Goal: Task Accomplishment & Management: Manage account settings

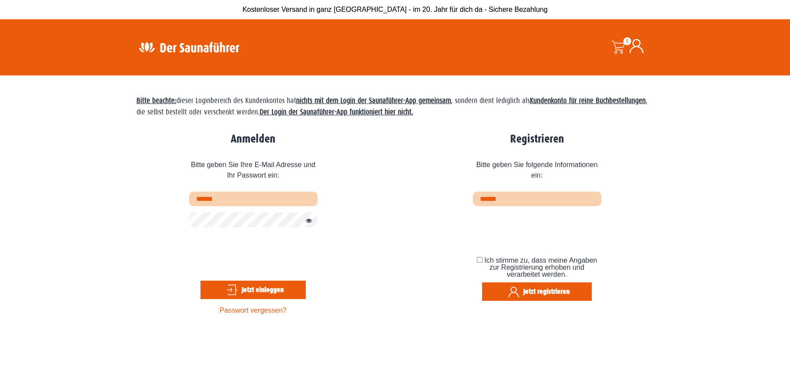
click at [288, 190] on span "Bitte geben Sie Ihre E-Mail Adresse und Ihr Passwort ein:" at bounding box center [253, 172] width 128 height 39
click at [271, 204] on input "text" at bounding box center [253, 199] width 128 height 14
type input "**********"
click at [311, 223] on button "Passwort anzeigen" at bounding box center [306, 221] width 11 height 11
click at [311, 223] on button "Passwort verbergen" at bounding box center [306, 221] width 11 height 11
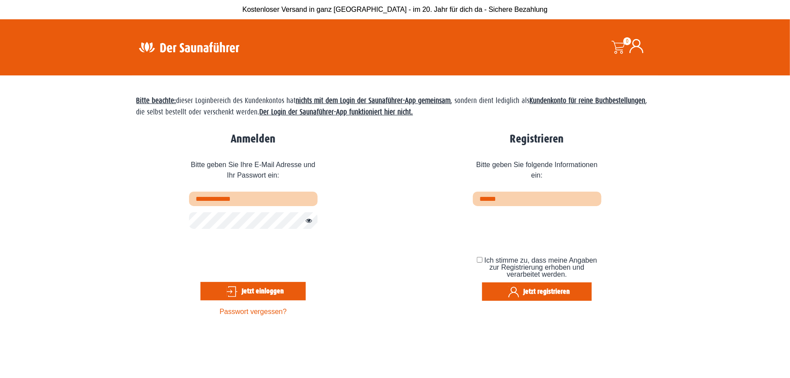
click at [259, 289] on button "Jetzt einloggen" at bounding box center [252, 291] width 105 height 18
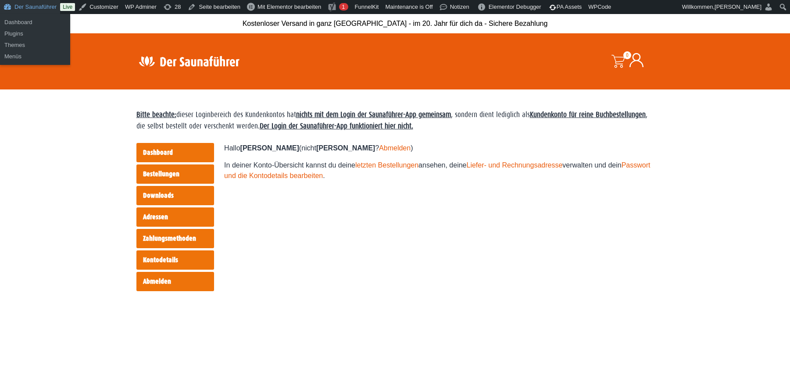
click at [28, 4] on link "Der Saunaführer" at bounding box center [30, 7] width 60 height 14
